Goal: Information Seeking & Learning: Learn about a topic

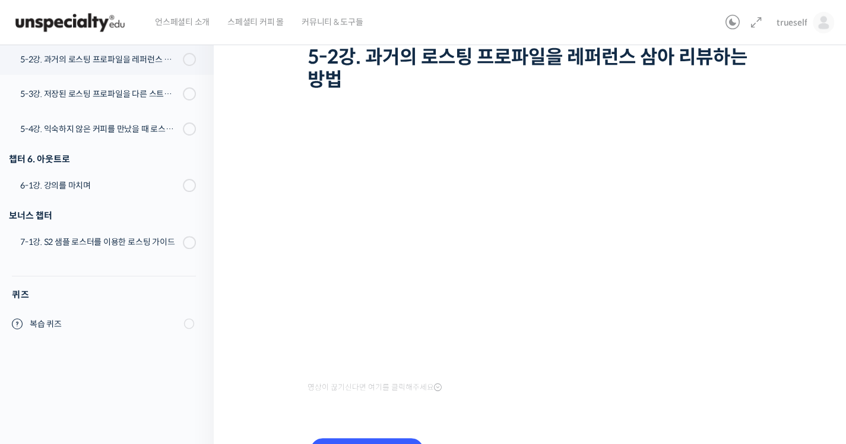
scroll to position [958, 0]
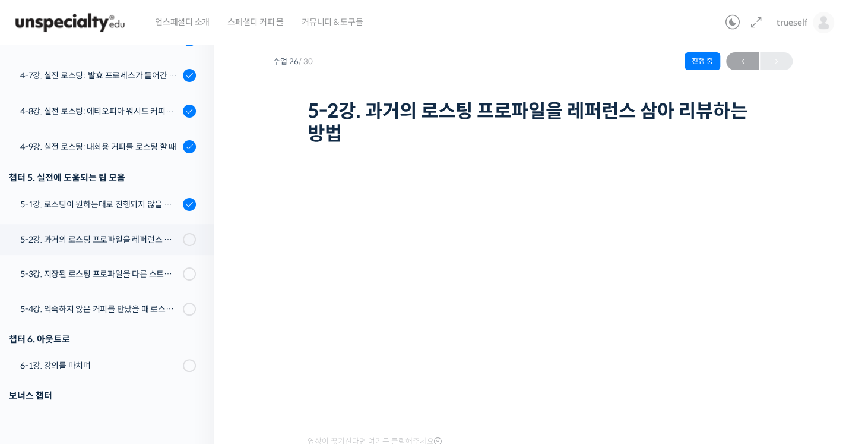
click at [782, 125] on div "스트롱홀드 로스팅 올인원 클래스: 탑티어 로스터가 알려주는 스트롱홀드 A to Z 가이드 5-2강. 과거의 로스팅 프로파일을 레퍼런스 삼아 리…" at bounding box center [533, 84] width 520 height 129
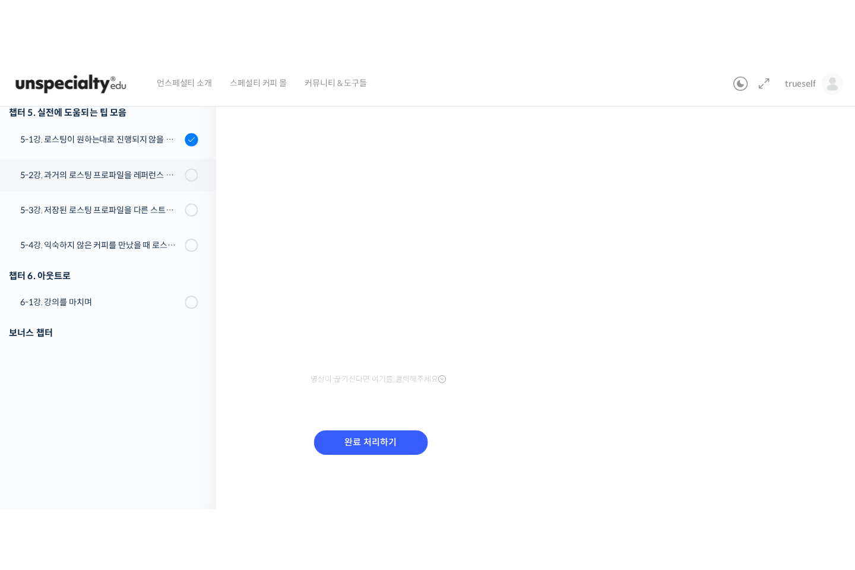
scroll to position [33, 0]
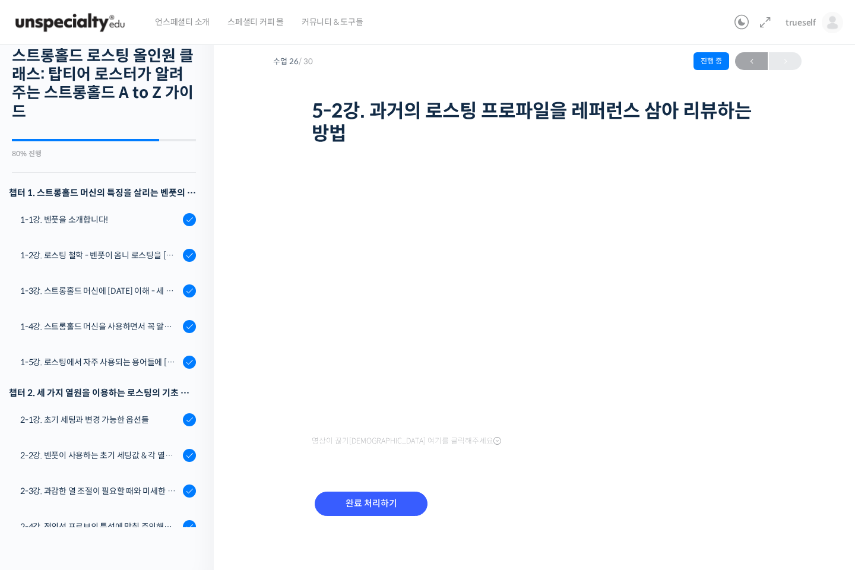
scroll to position [958, 0]
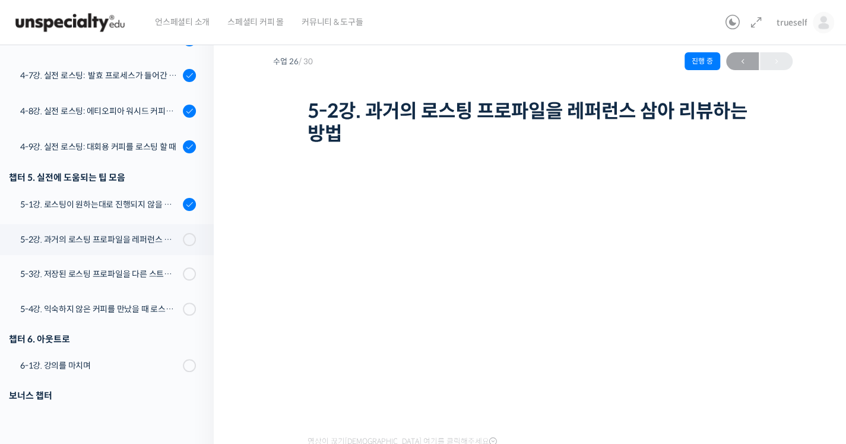
click at [376, 78] on div "스트롱홀드 로스팅 올인원 클래스: 탑티어 로스터가 알려주는 스트롱홀드 A to Z 가이드 5-2강. 과거의 로스팅 프로파일을 레퍼런스 삼아 리…" at bounding box center [533, 84] width 520 height 129
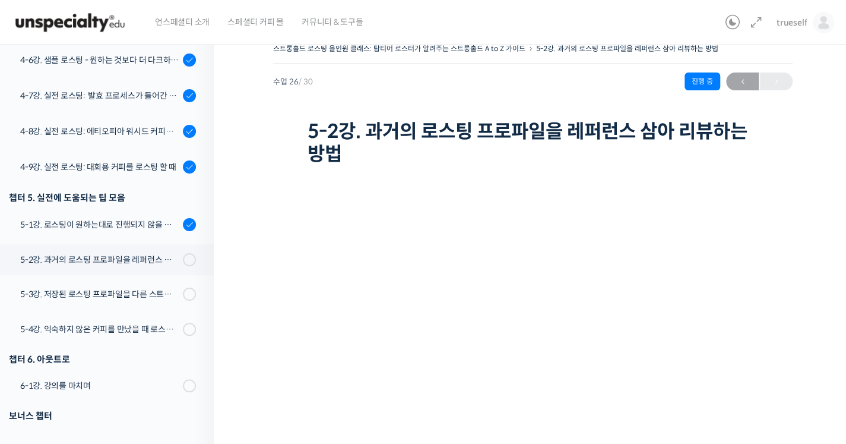
scroll to position [12, 0]
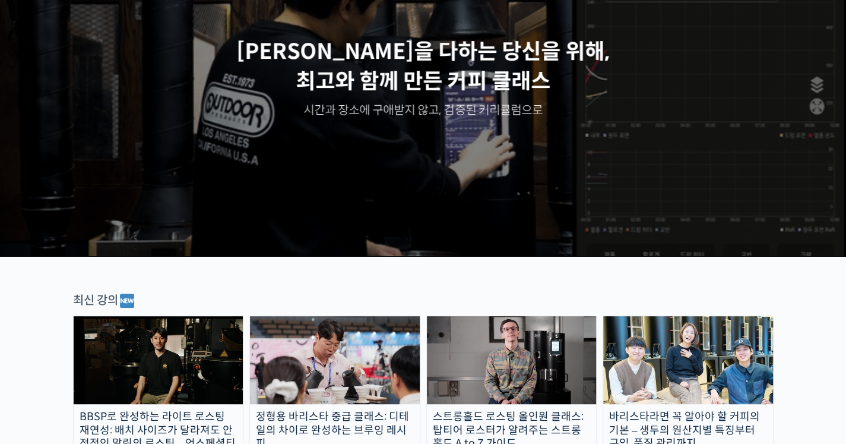
scroll to position [145, 0]
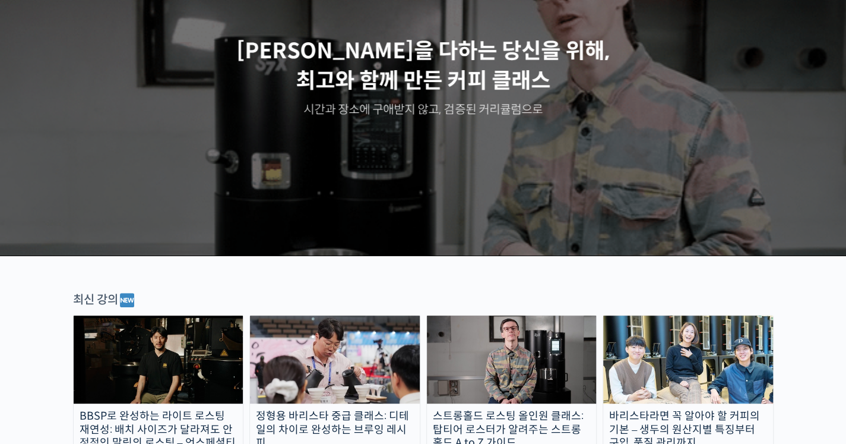
click at [510, 354] on img at bounding box center [512, 359] width 170 height 88
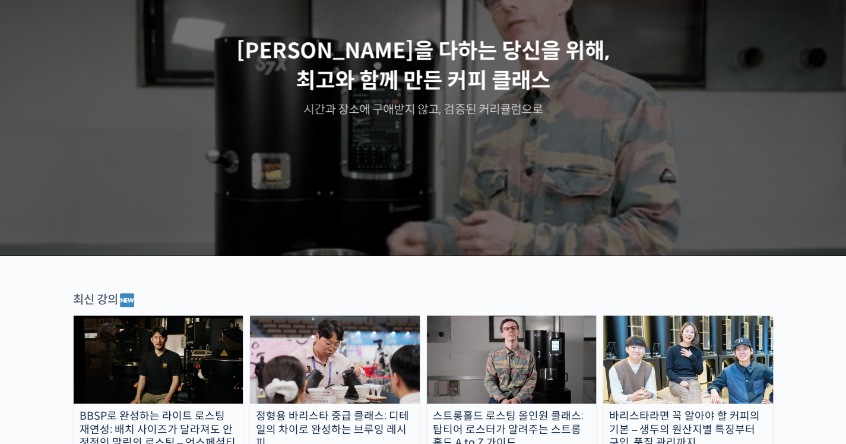
click at [510, 354] on img at bounding box center [512, 359] width 170 height 88
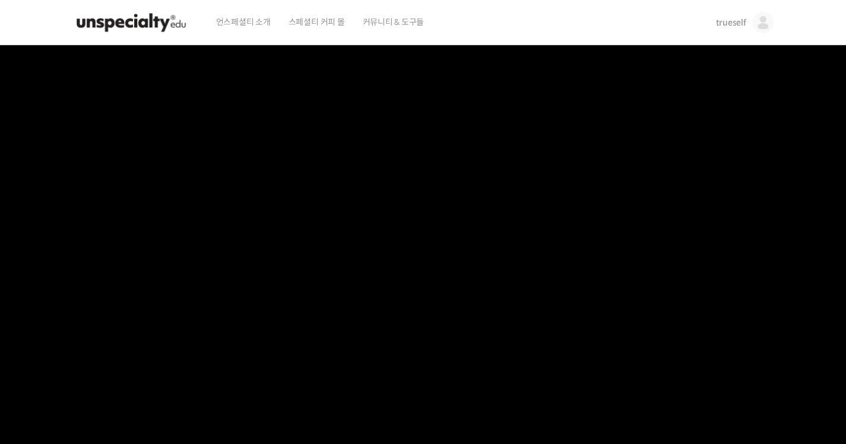
click at [510, 354] on video at bounding box center [423, 250] width 701 height 410
